Goal: Transaction & Acquisition: Purchase product/service

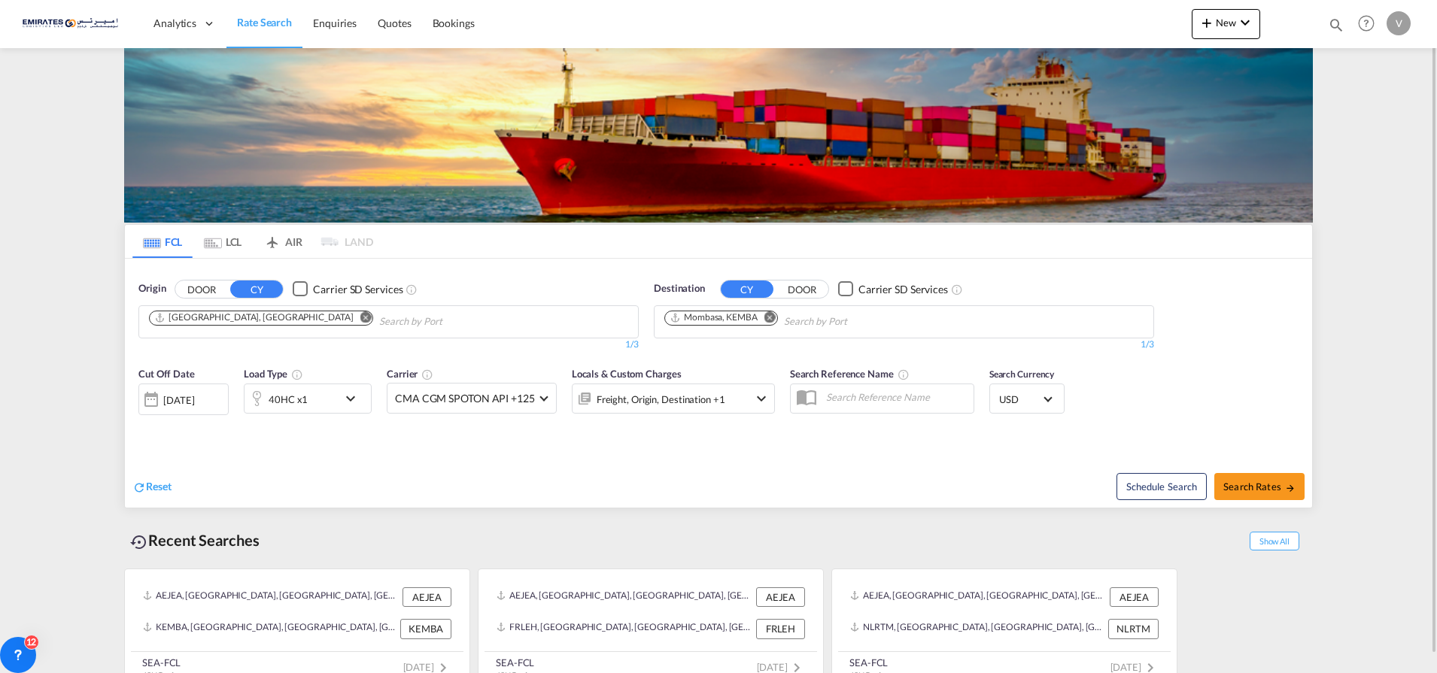
click at [772, 321] on md-icon "Remove" at bounding box center [770, 317] width 11 height 11
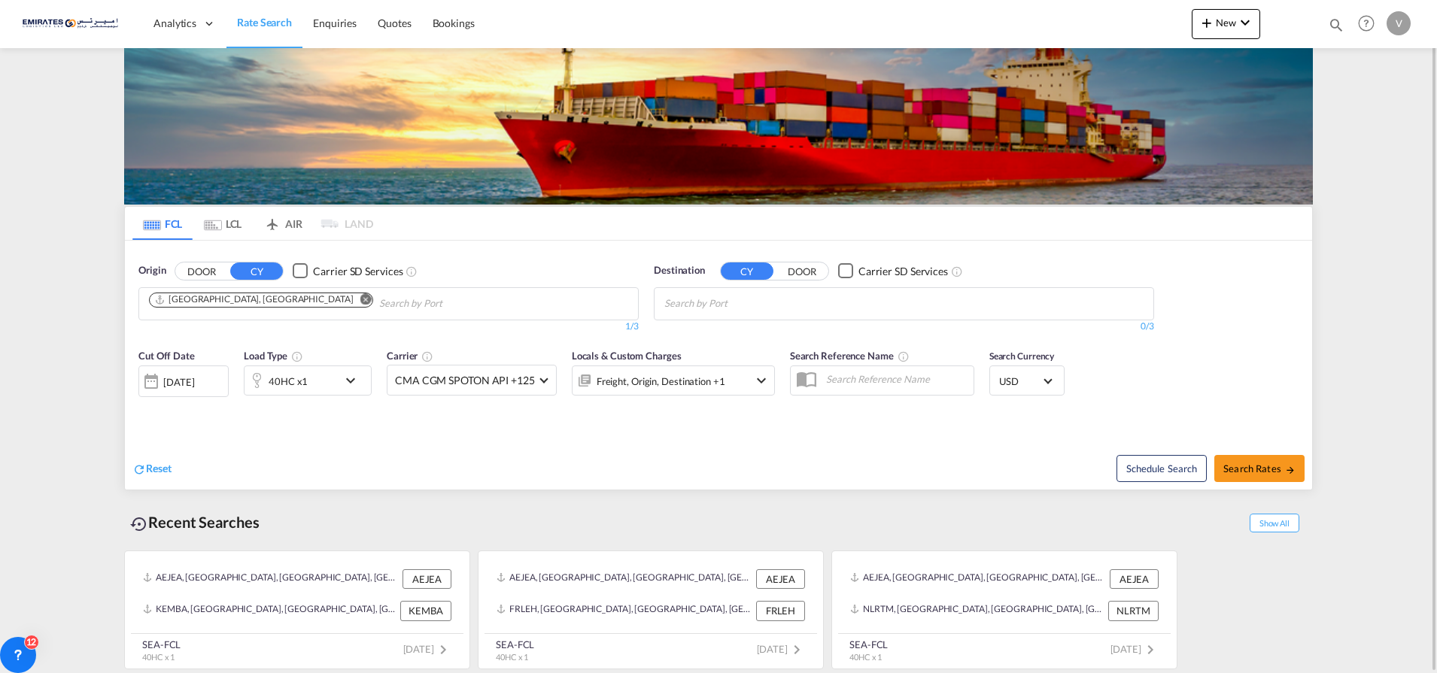
click at [689, 301] on body "Analytics Dashboard Rate Search Enquiries Quotes Bookings" at bounding box center [718, 336] width 1437 height 673
type input "[GEOGRAPHIC_DATA]"
click at [695, 336] on div "[GEOGRAPHIC_DATA] FRLEH" at bounding box center [781, 338] width 286 height 45
click at [1239, 457] on button "Search Rates" at bounding box center [1259, 468] width 90 height 27
type input "AEJEA to FRLEH / [DATE]"
